Goal: Obtain resource: Download file/media

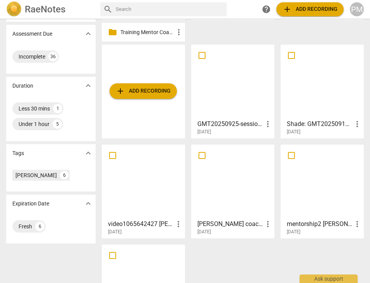
scroll to position [133, 0]
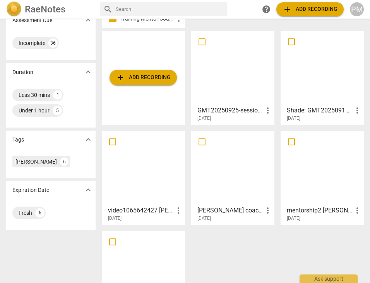
click at [227, 198] on div at bounding box center [233, 168] width 78 height 69
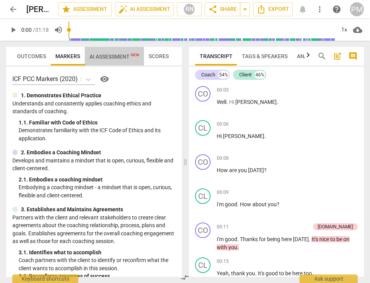
click at [109, 58] on span "AI Assessment New" at bounding box center [114, 56] width 50 height 6
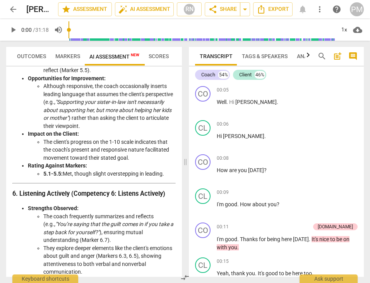
scroll to position [806, 0]
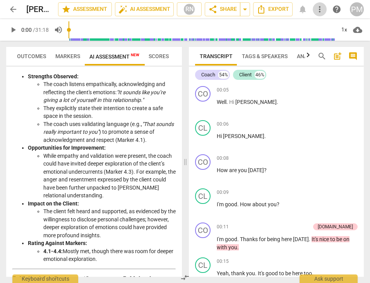
click at [322, 12] on span "more_vert" at bounding box center [319, 9] width 9 height 9
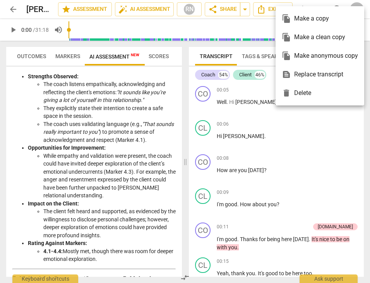
click at [269, 8] on div at bounding box center [185, 141] width 370 height 283
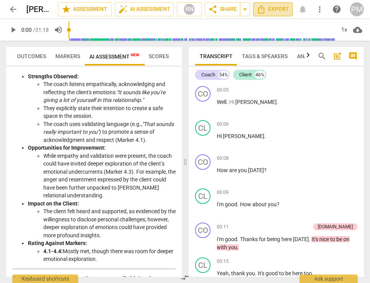
click at [269, 8] on span "Export" at bounding box center [273, 9] width 33 height 9
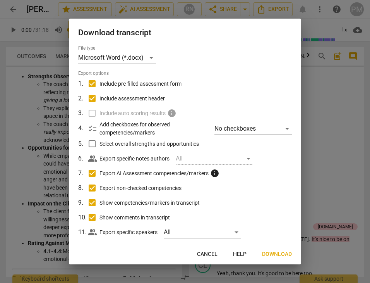
click at [267, 254] on span "Download" at bounding box center [277, 254] width 30 height 8
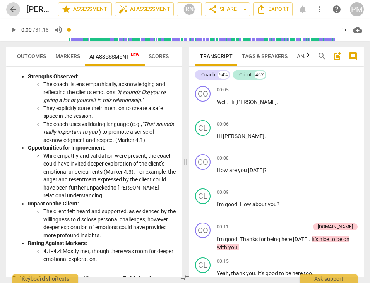
click at [9, 8] on span "arrow_back" at bounding box center [13, 9] width 9 height 9
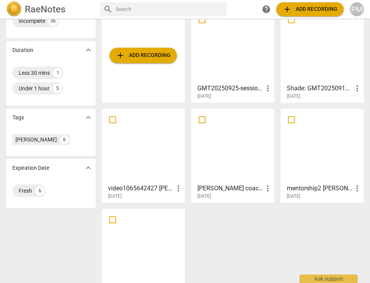
scroll to position [181, 0]
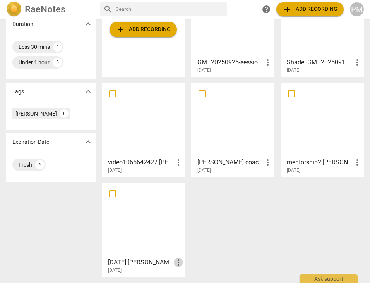
click at [177, 263] on span "more_vert" at bounding box center [178, 262] width 9 height 9
click at [189, 242] on li "Move" at bounding box center [186, 245] width 29 height 19
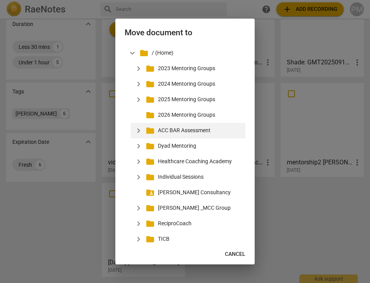
click at [184, 132] on p "ACC BAR Assessment" at bounding box center [200, 130] width 84 height 8
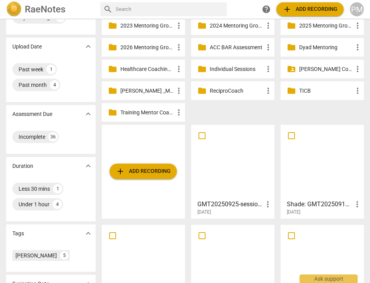
scroll to position [0, 0]
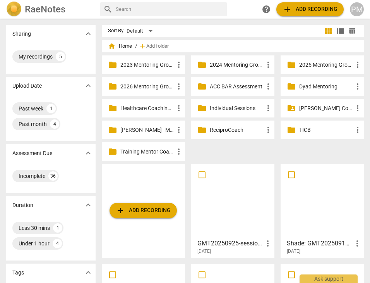
click at [227, 87] on p "ACC BAR Assessment" at bounding box center [237, 87] width 54 height 8
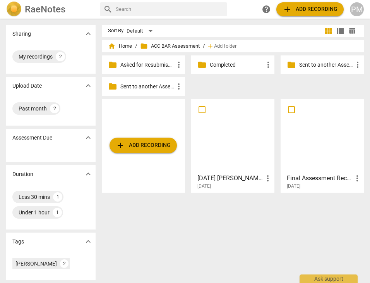
click at [316, 126] on div at bounding box center [323, 136] width 78 height 69
click at [213, 251] on div "Sort By Default view_module view_list table_chart home Home / folder ACC BAR As…" at bounding box center [236, 151] width 268 height 252
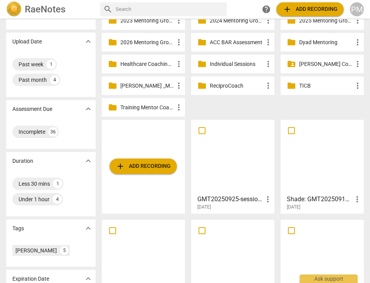
scroll to position [83, 0]
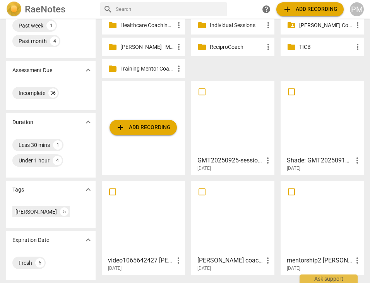
click at [241, 243] on div at bounding box center [233, 218] width 78 height 69
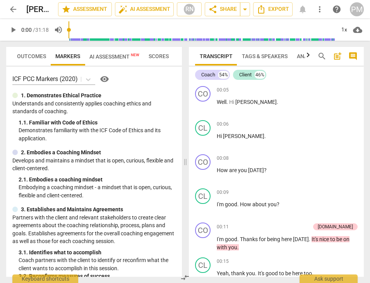
click at [109, 57] on span "AI Assessment New" at bounding box center [114, 56] width 50 height 6
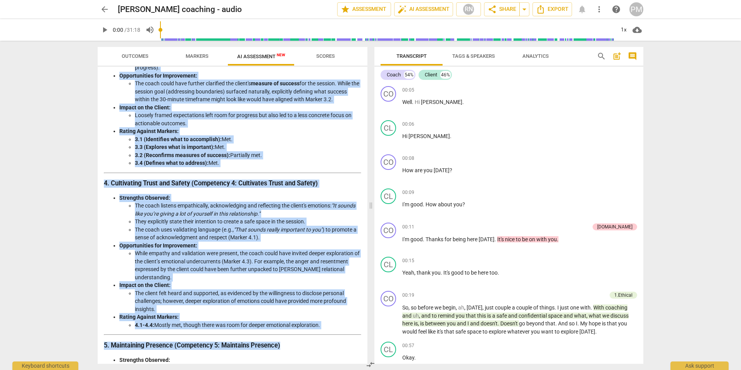
scroll to position [464, 0]
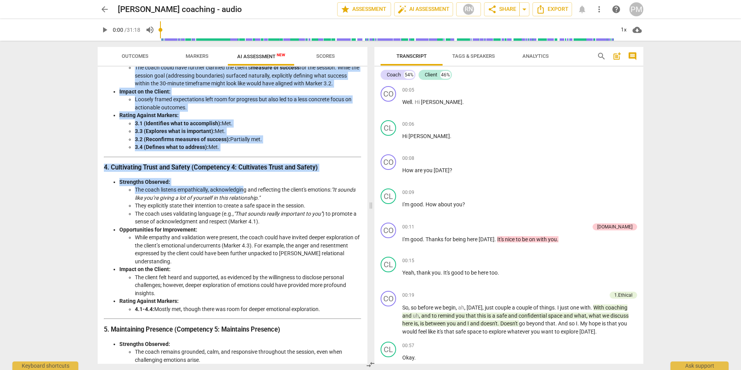
drag, startPoint x: 105, startPoint y: 91, endPoint x: 246, endPoint y: 201, distance: 178.6
click at [246, 201] on div "Analysis of the Coaching Session This analysis evaluates the coaching session i…" at bounding box center [232, 317] width 257 height 1391
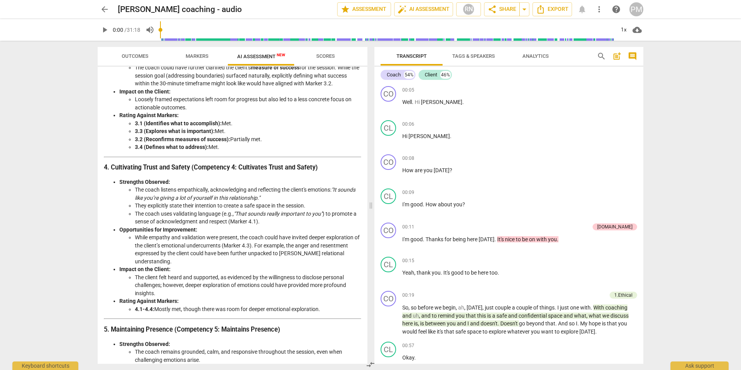
drag, startPoint x: 246, startPoint y: 201, endPoint x: 230, endPoint y: 208, distance: 17.0
click at [230, 201] on em ""It sounds like you’re giving a lot of yourself in this relationship."" at bounding box center [245, 193] width 220 height 14
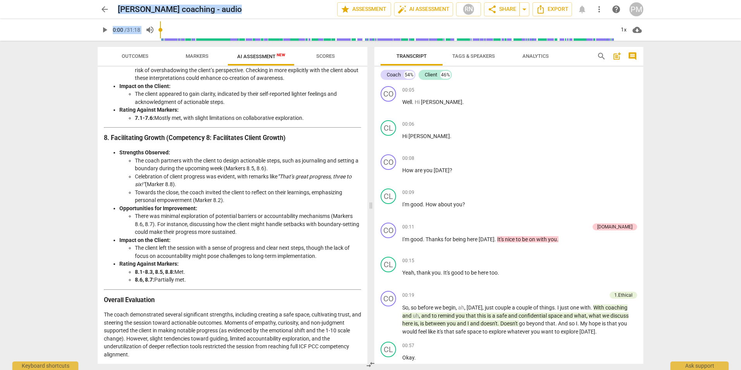
scroll to position [1144, 0]
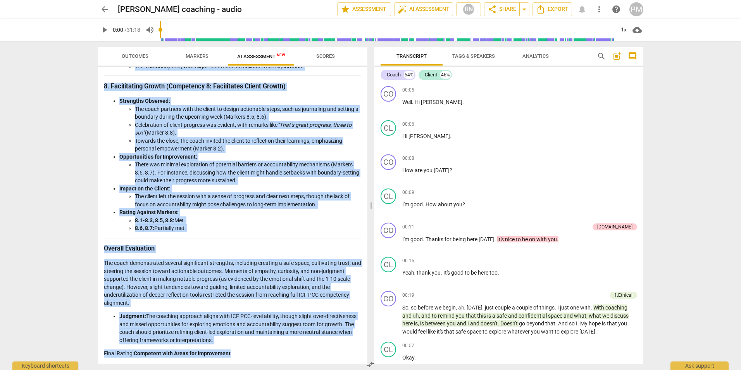
drag, startPoint x: 105, startPoint y: 95, endPoint x: 239, endPoint y: 349, distance: 287.2
copy div "Loremips do sit Ametcons Adipisc Elit seddoeiu temporinc utl etdolore magnaal e…"
